Goal: Find specific page/section: Find specific page/section

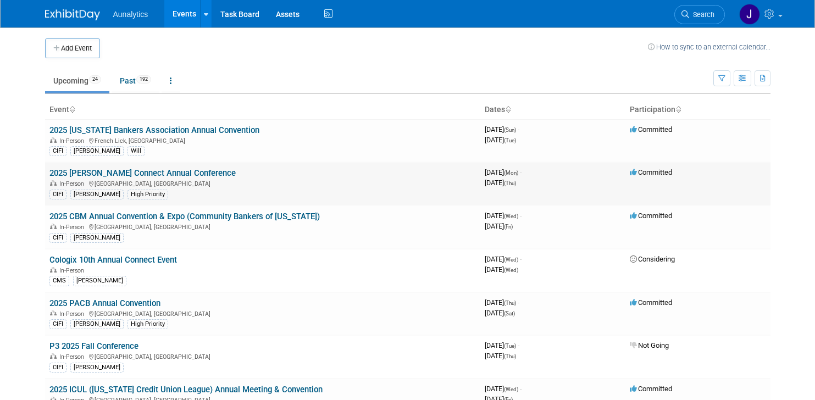
click at [191, 174] on link "2025 [PERSON_NAME] Connect Annual Conference" at bounding box center [142, 173] width 186 height 10
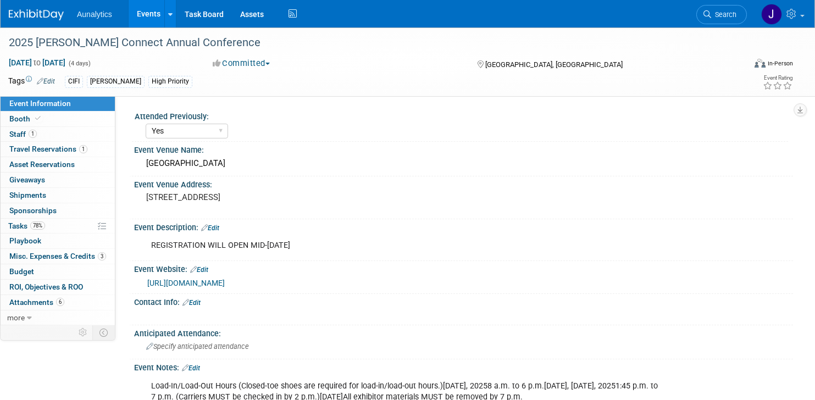
select select "Yes"
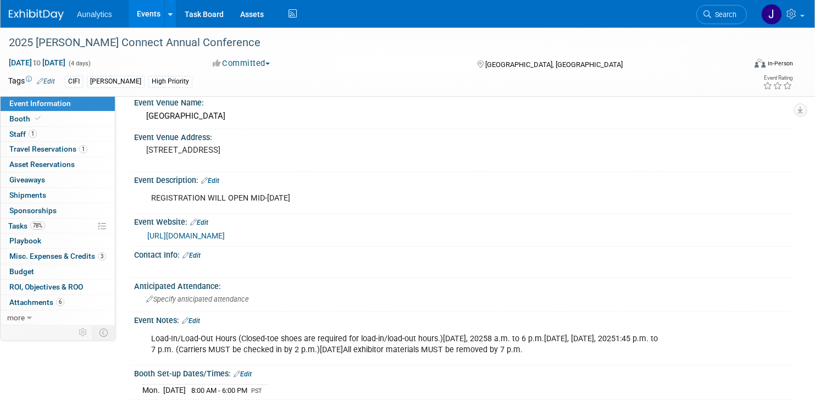
click at [182, 235] on link "https://web.cvent.com/event/190a5486-7157-4cb1-b6c3-7156ae9c4ae0/summary" at bounding box center [185, 235] width 77 height 9
click at [157, 21] on link "Events" at bounding box center [149, 13] width 40 height 27
